Goal: Register for event/course

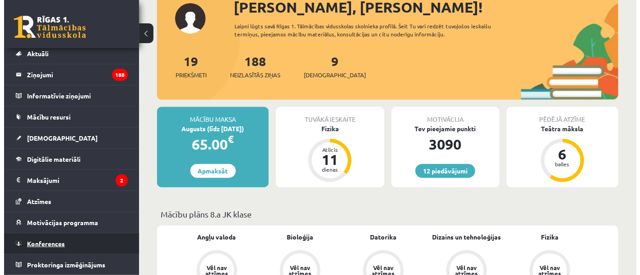
scroll to position [100, 0]
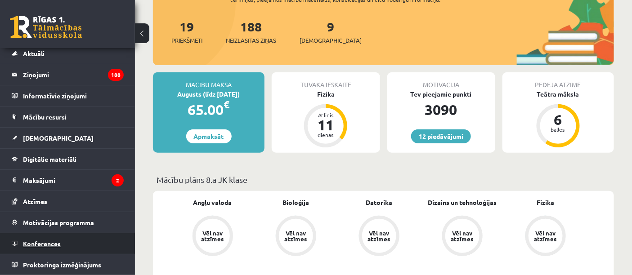
click at [38, 241] on span "Konferences" at bounding box center [42, 244] width 38 height 8
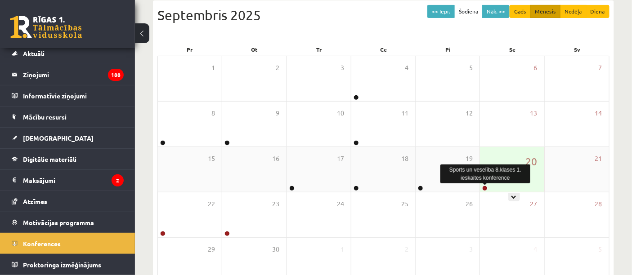
click at [487, 186] on link at bounding box center [484, 188] width 5 height 5
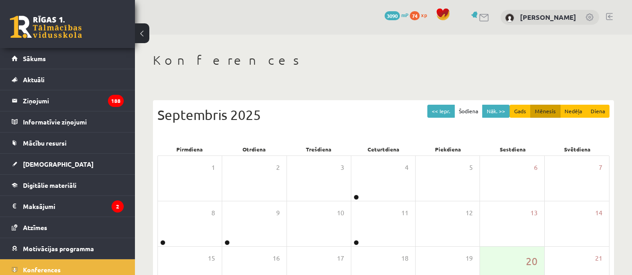
scroll to position [100, 0]
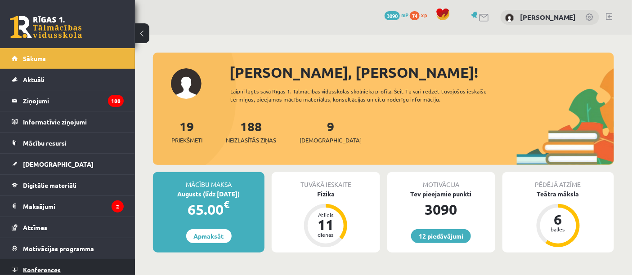
click at [24, 264] on link "Konferences" at bounding box center [68, 270] width 112 height 21
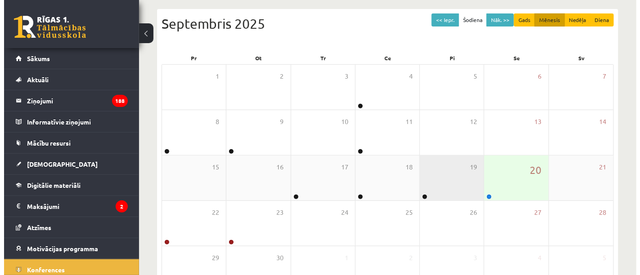
scroll to position [100, 0]
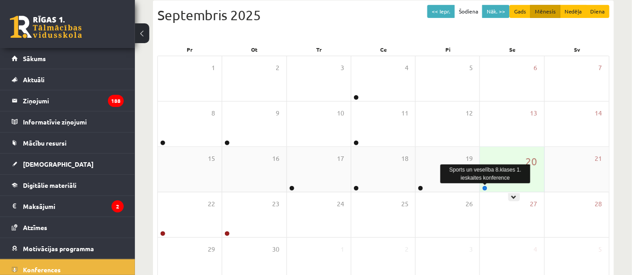
click at [486, 187] on link at bounding box center [484, 188] width 5 height 5
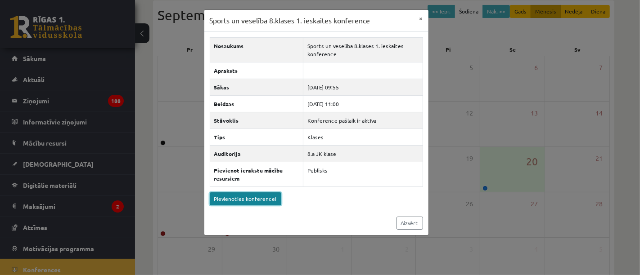
click at [215, 197] on link "Pievienoties konferencei" at bounding box center [246, 199] width 72 height 13
